Goal: Information Seeking & Learning: Learn about a topic

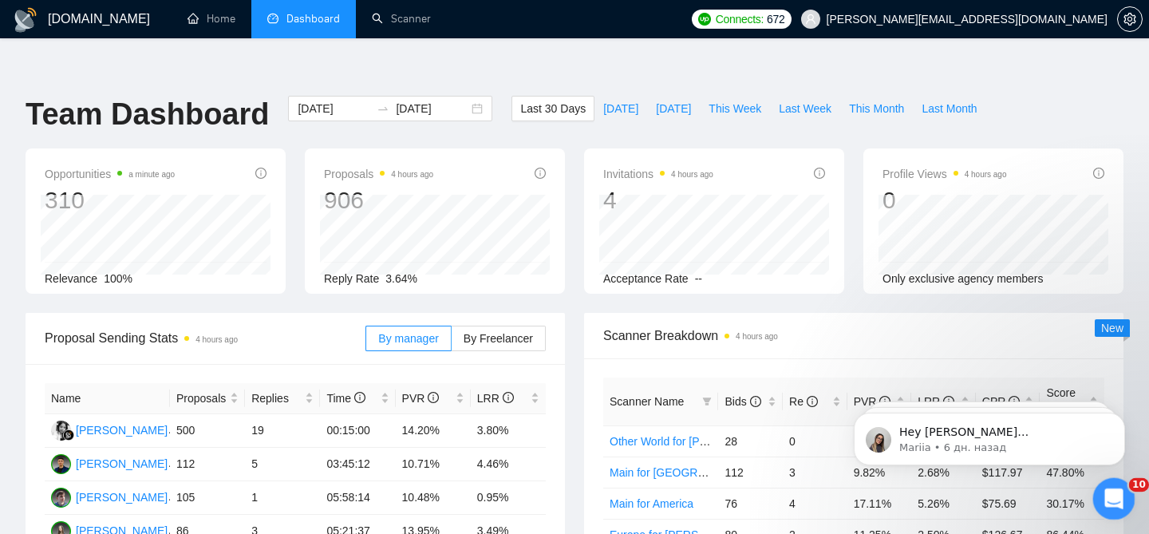
click at [1094, 498] on div "Открыть службу сообщений Intercom" at bounding box center [1111, 496] width 53 height 53
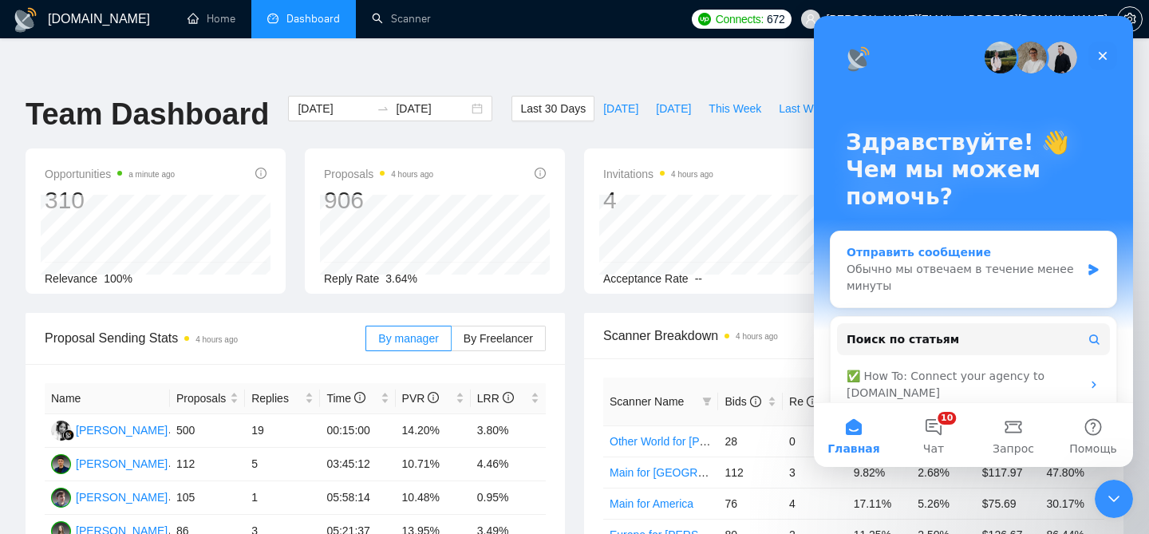
scroll to position [126, 0]
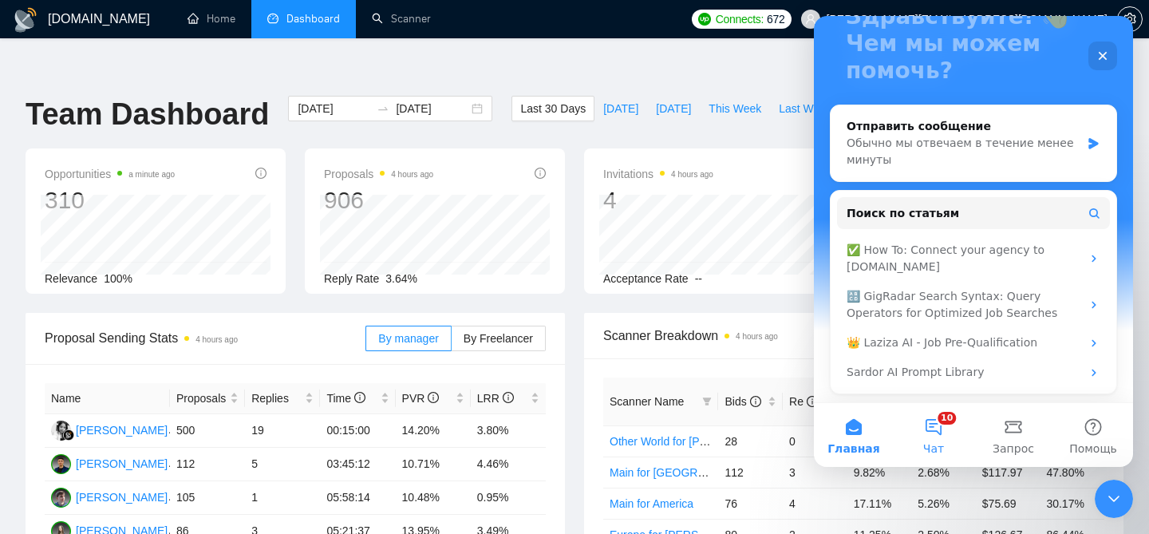
click at [910, 438] on button "10 Чат" at bounding box center [934, 435] width 80 height 64
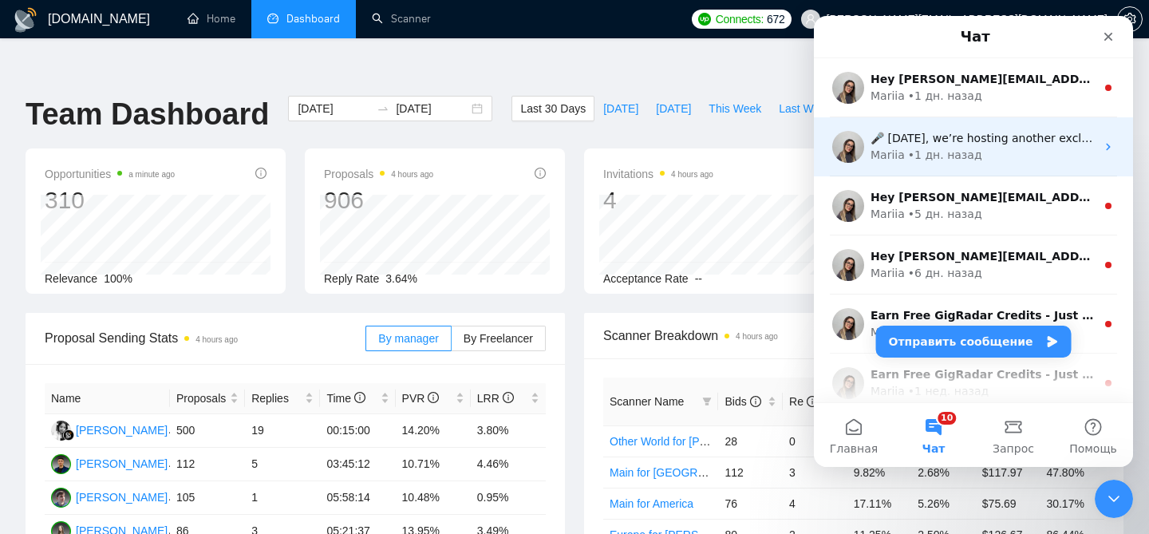
click at [994, 144] on div "🎤 This Friday, we’re hosting another exclusive session with Upwork Consultant &…" at bounding box center [982, 138] width 225 height 17
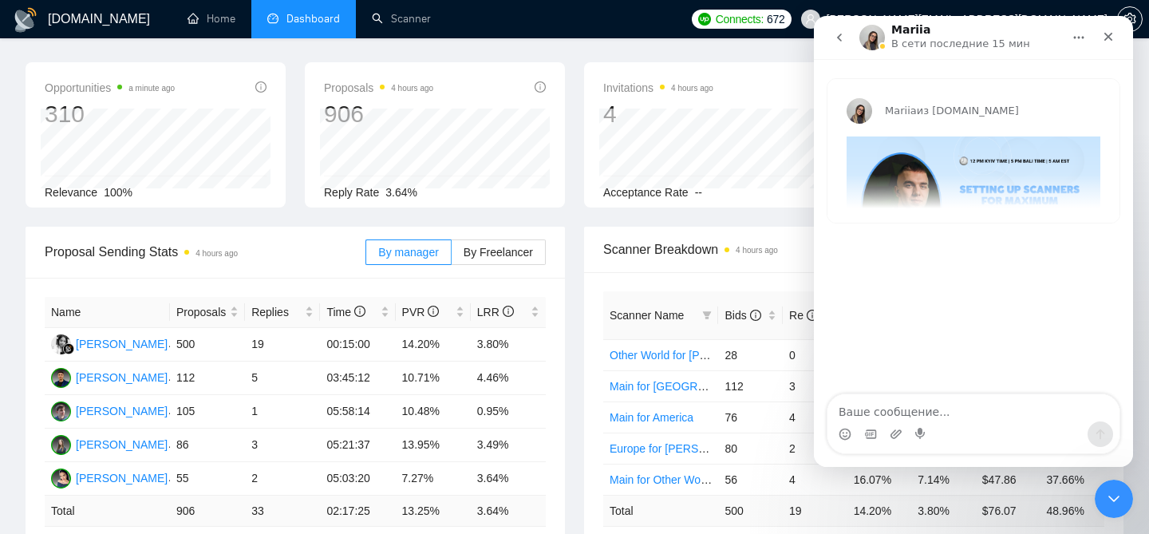
scroll to position [90, 0]
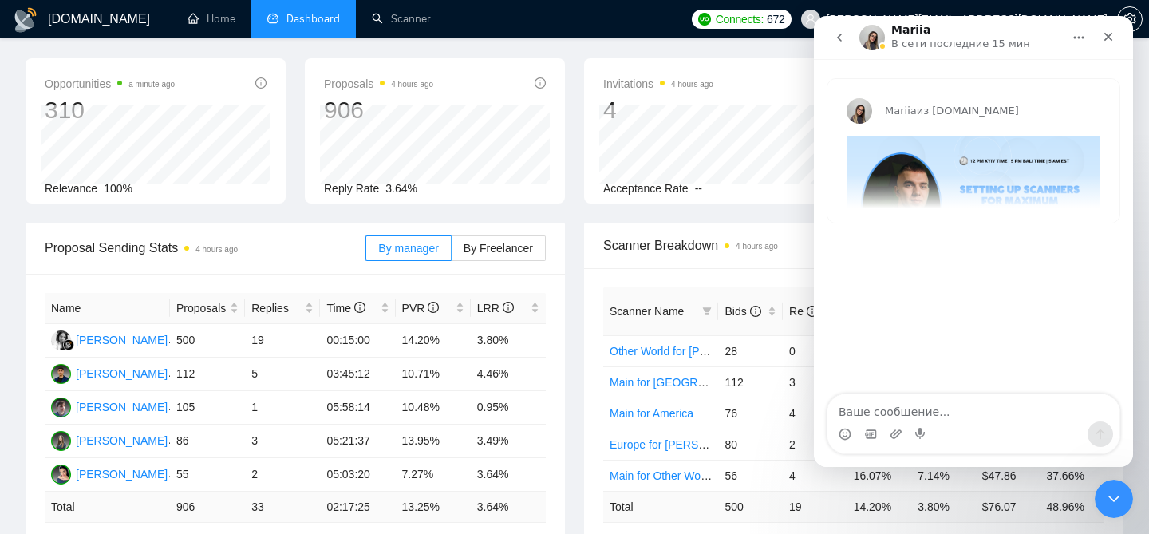
click at [963, 168] on img "Mariia говорит…" at bounding box center [973, 208] width 254 height 144
click at [970, 182] on div "Mariia из GigRadar.io 🎤 This Friday, we’re hosting another exclusive session wi…" at bounding box center [973, 151] width 292 height 144
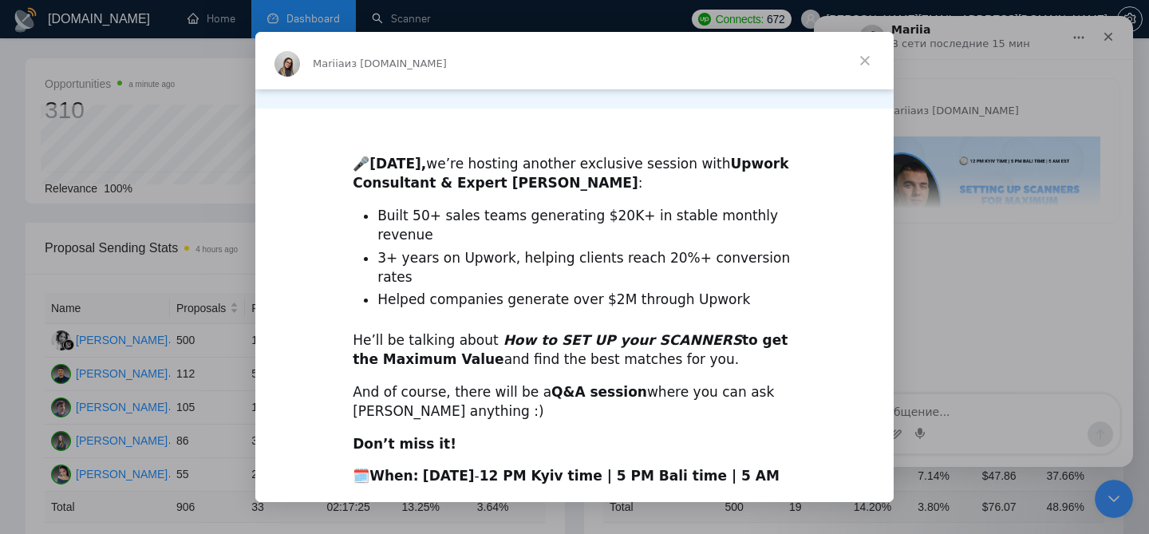
scroll to position [403, 0]
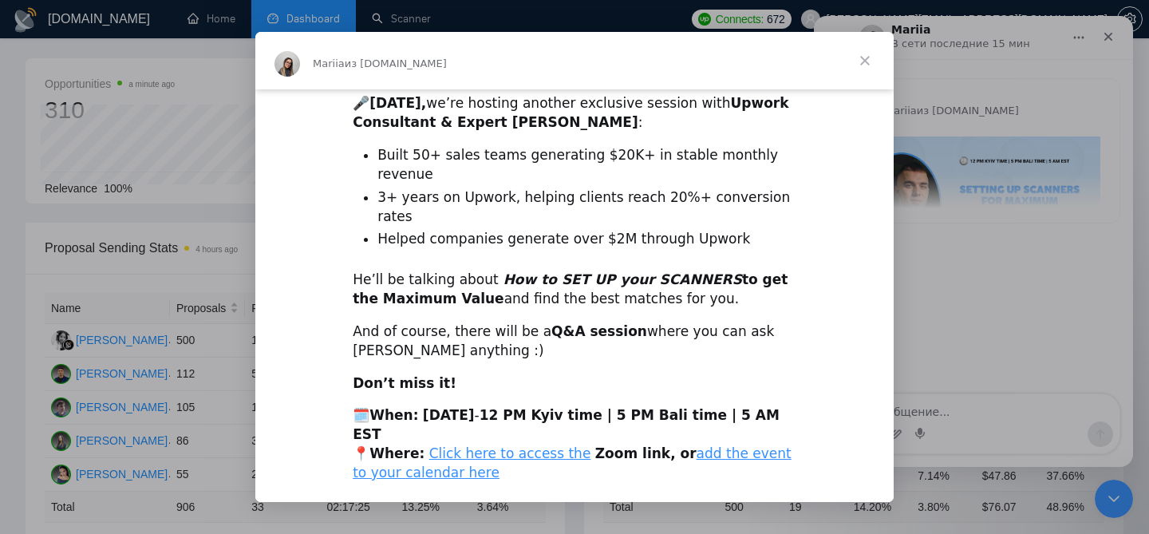
click at [582, 497] on link "subscribe to the Community Event Calendar" at bounding box center [575, 505] width 301 height 16
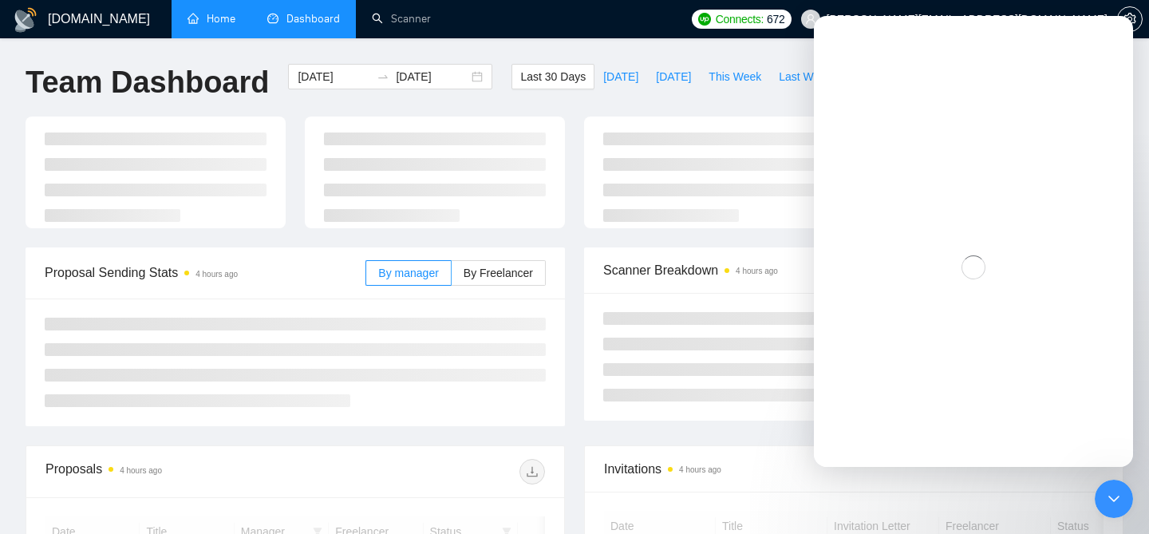
click at [225, 26] on link "Home" at bounding box center [211, 19] width 48 height 14
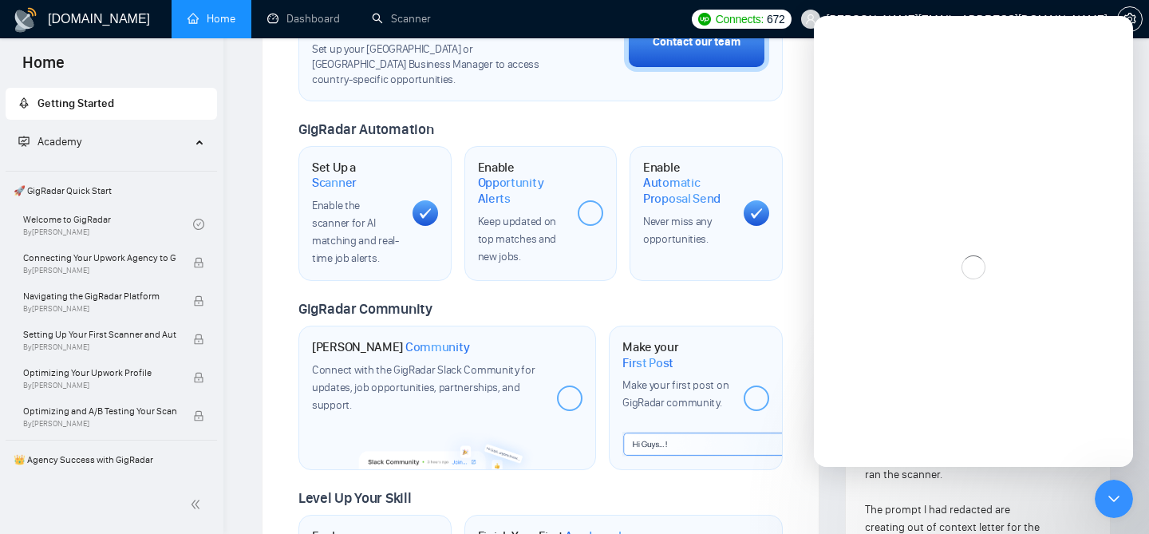
scroll to position [604, 0]
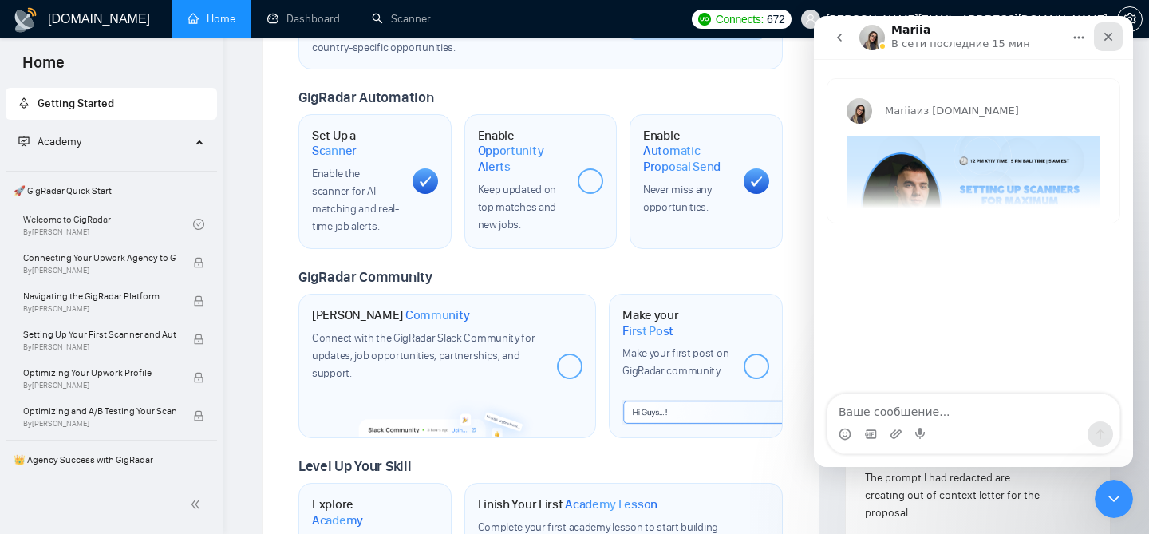
click at [1111, 34] on icon "Закрыть" at bounding box center [1108, 37] width 9 height 9
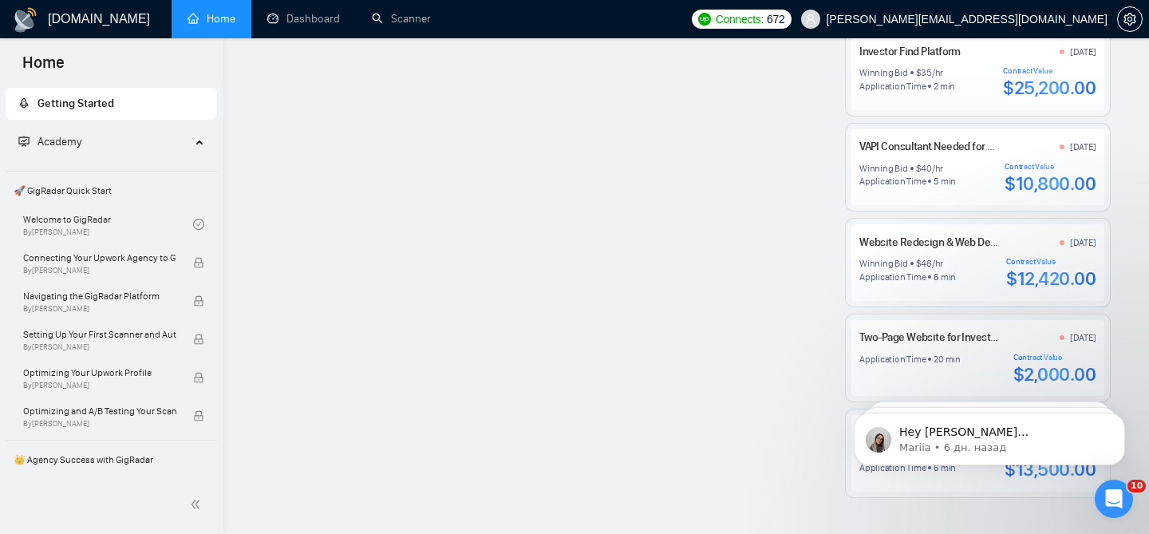
scroll to position [1529, 0]
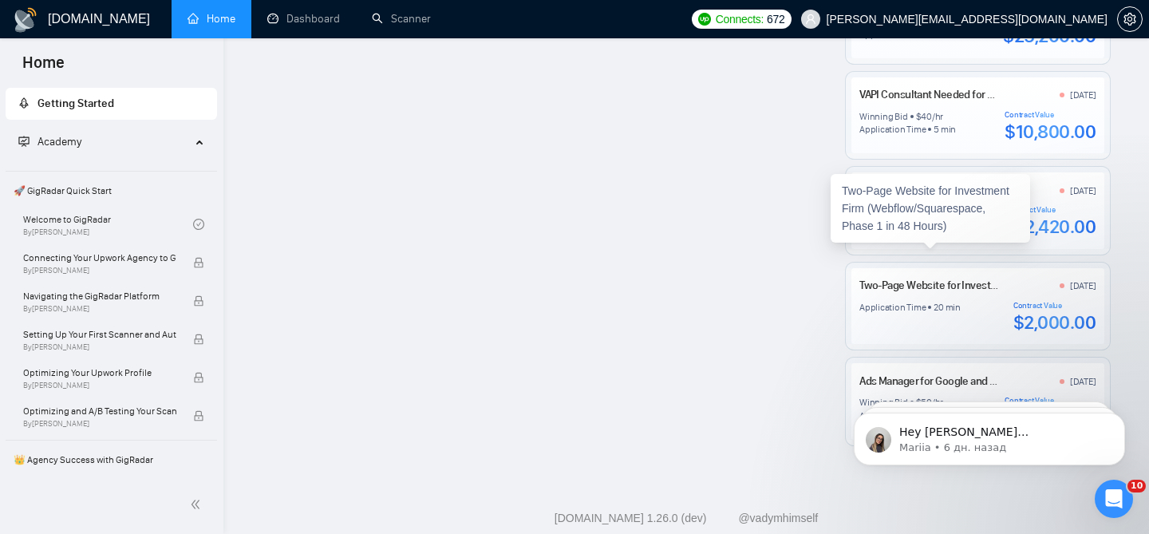
click at [933, 278] on link "Two-Page Website for Investment Firm (Webflow/Squarespace, Phase 1 in 48 Hours)" at bounding box center [1050, 285] width 383 height 14
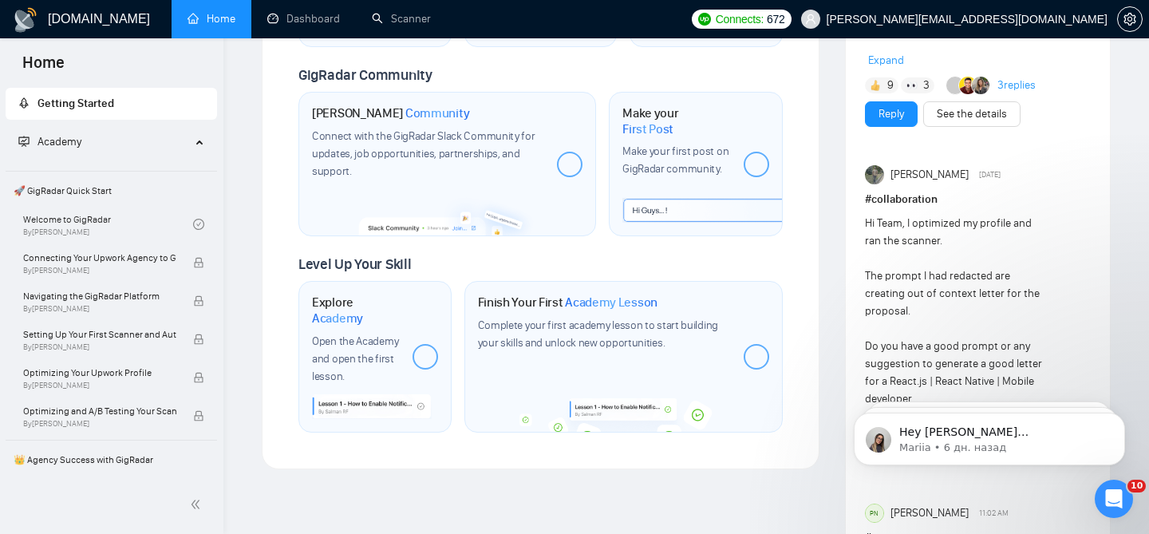
scroll to position [853, 0]
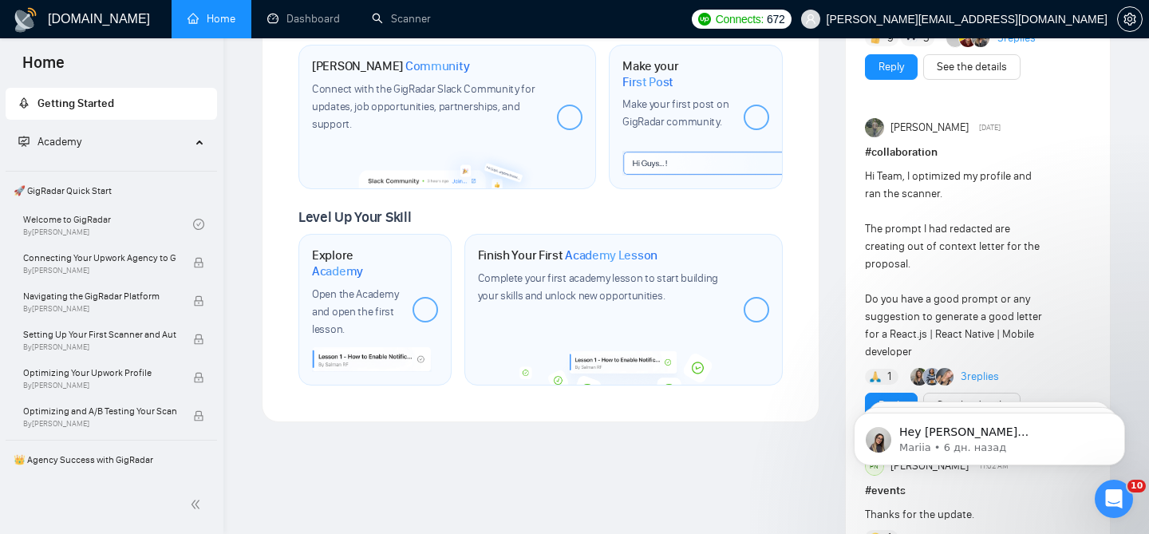
click at [974, 369] on link "3 replies" at bounding box center [980, 377] width 38 height 16
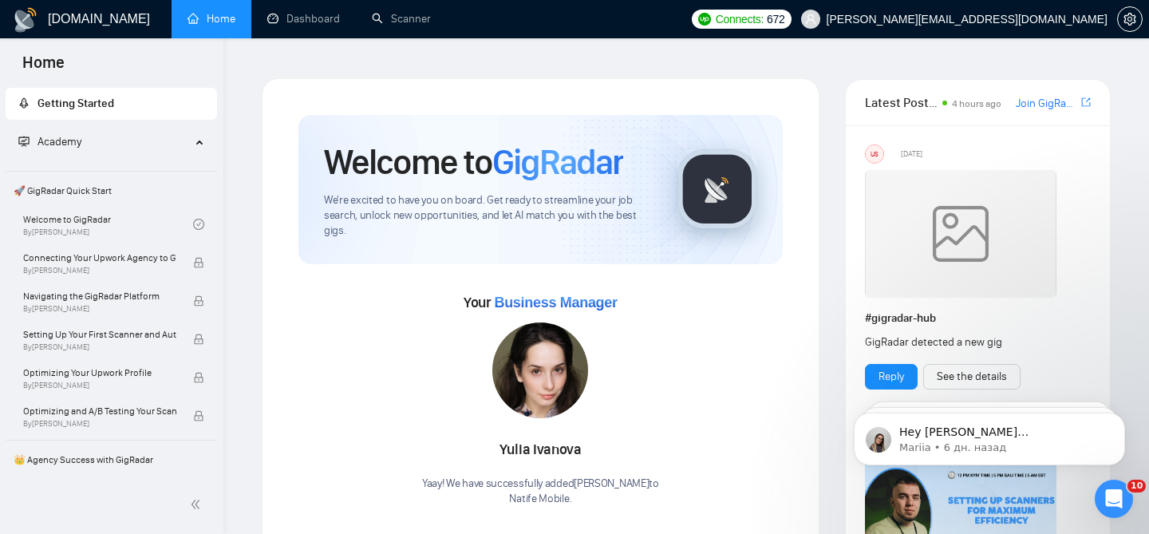
scroll to position [0, 0]
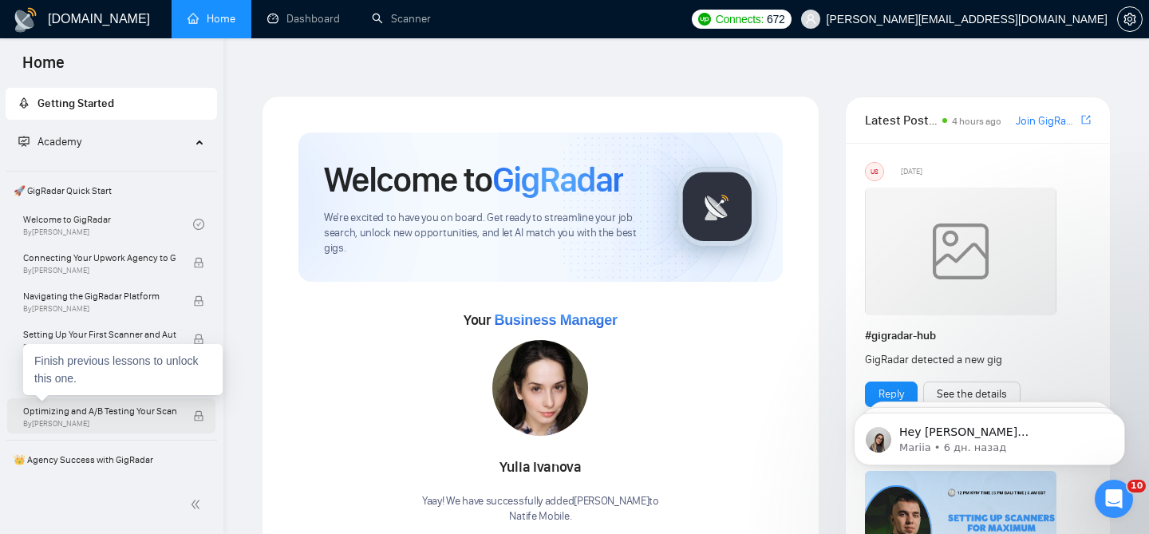
click at [139, 409] on span "Optimizing and A/B Testing Your Scanner for Better Results" at bounding box center [99, 411] width 153 height 16
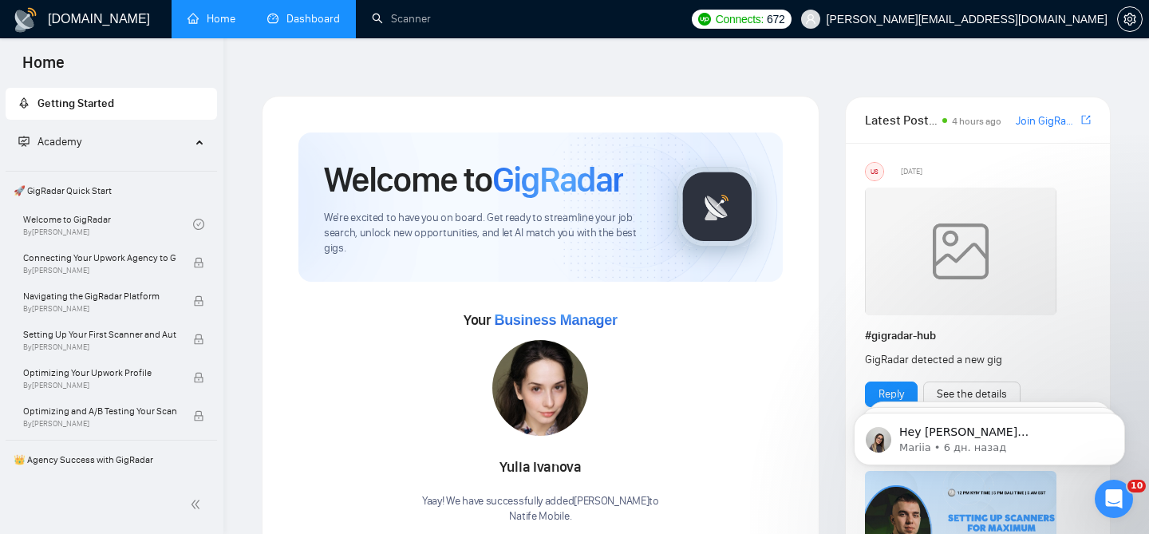
click at [283, 26] on link "Dashboard" at bounding box center [303, 19] width 73 height 14
